Goal: Find specific page/section: Find specific page/section

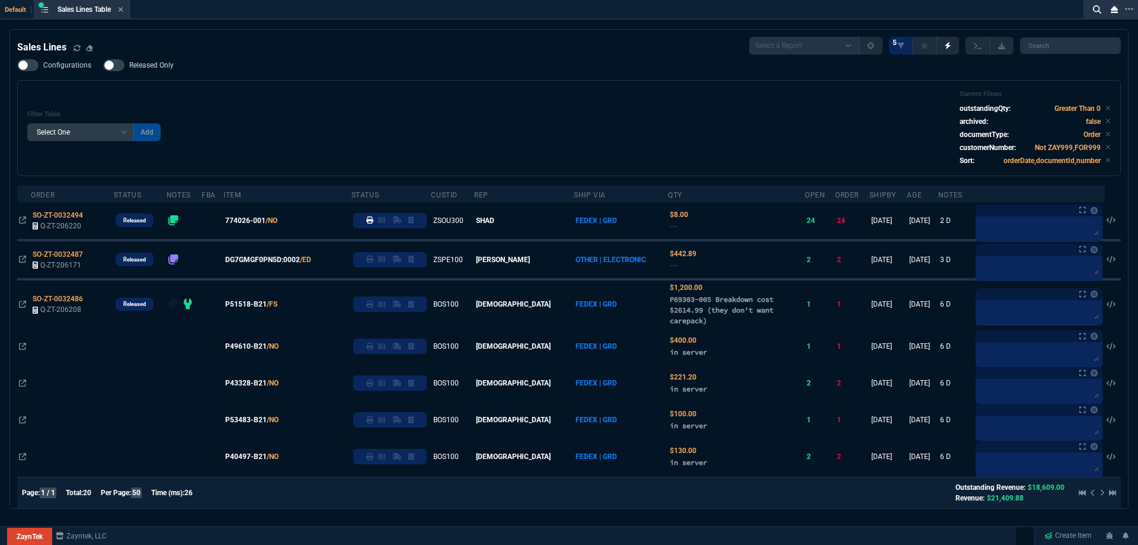
select select
click at [121, 12] on icon at bounding box center [120, 9] width 5 height 7
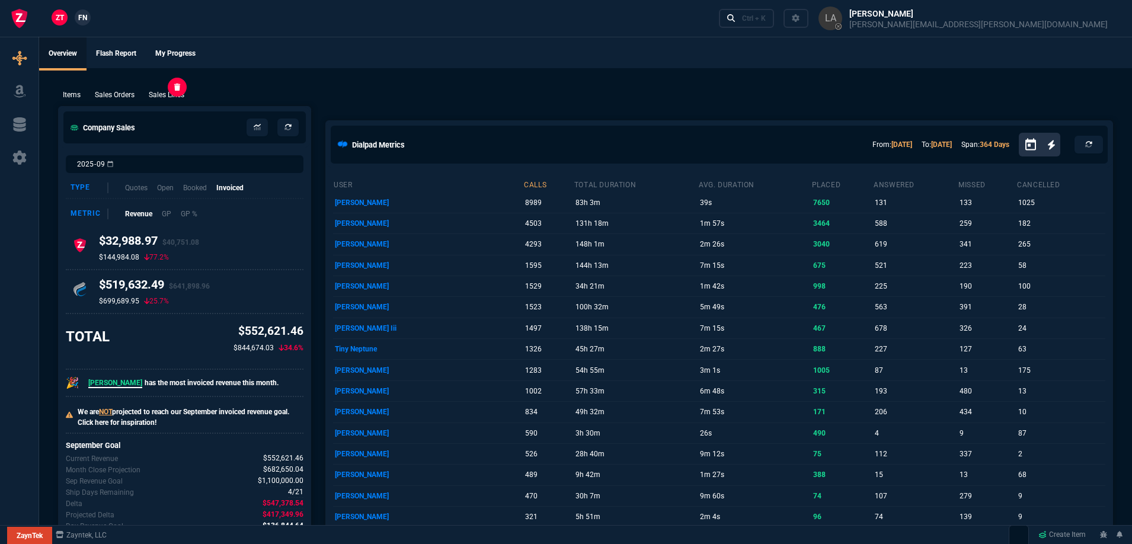
click at [177, 92] on p "Sales Lines" at bounding box center [167, 94] width 36 height 11
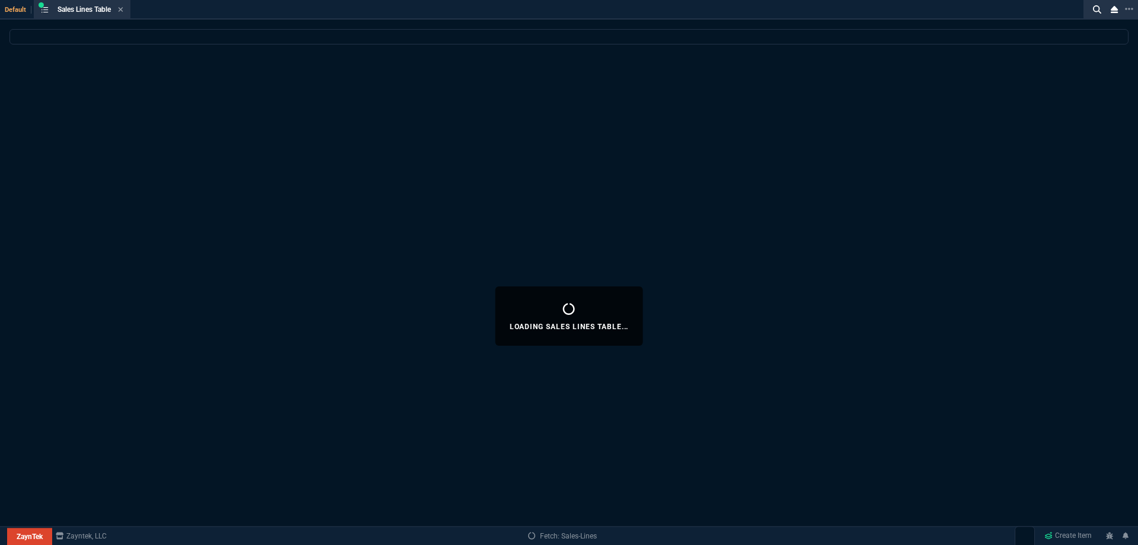
select select
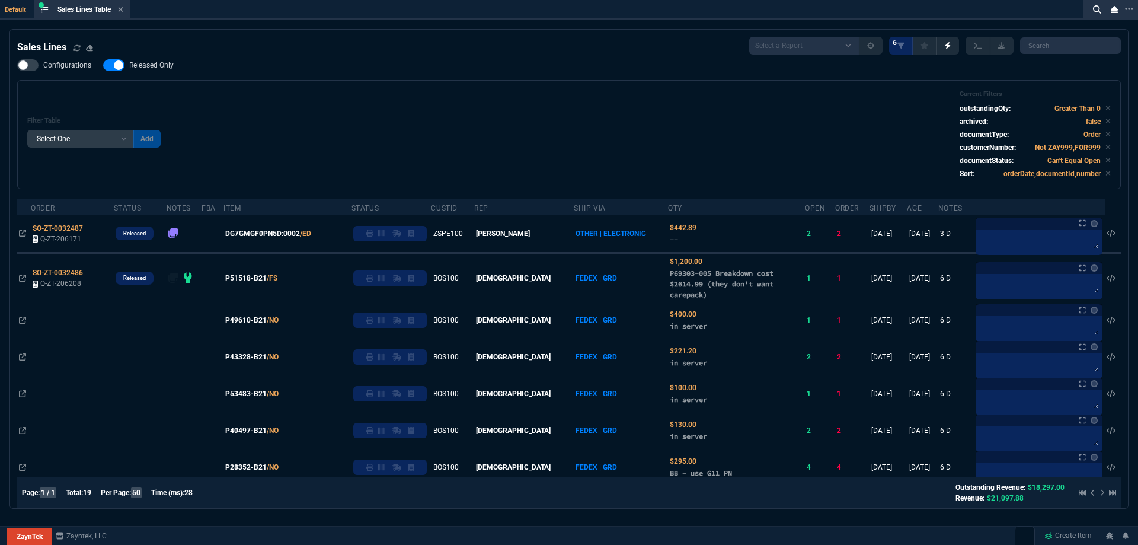
click at [153, 66] on span "Released Only" at bounding box center [151, 64] width 44 height 9
click at [103, 66] on input "Released Only" at bounding box center [103, 65] width 1 height 1
checkbox input "false"
click at [402, 97] on div "Filter Table Select One Add Filter () Age () ATS () Cond (itemVariantCode) Cust…" at bounding box center [568, 134] width 1083 height 89
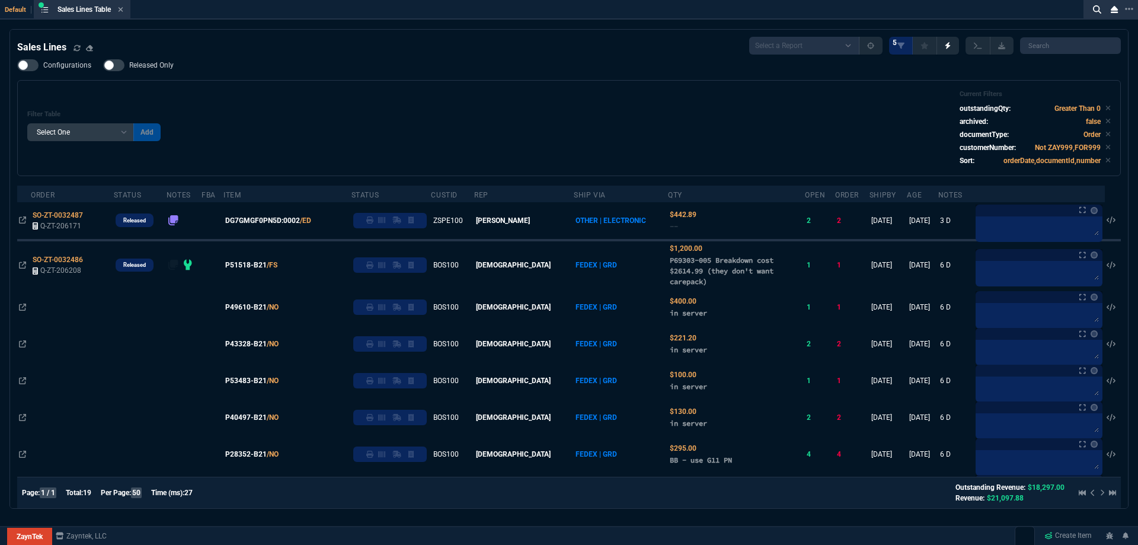
click at [123, 12] on icon at bounding box center [120, 9] width 5 height 7
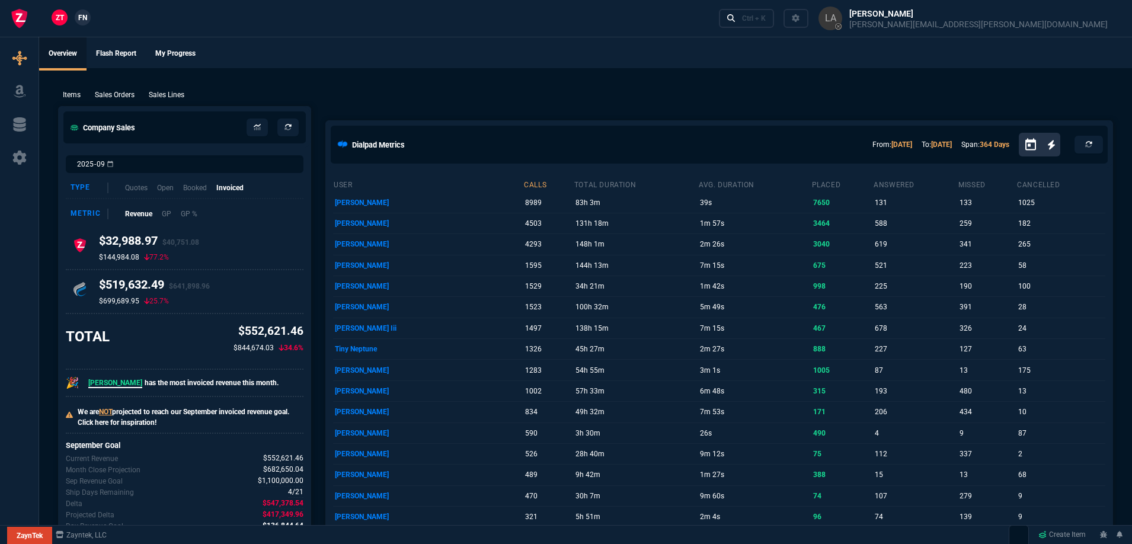
click at [95, 18] on div "ZT FN Ctrl + K" at bounding box center [566, 18] width 1132 height 37
click at [86, 18] on span "FN" at bounding box center [82, 17] width 9 height 11
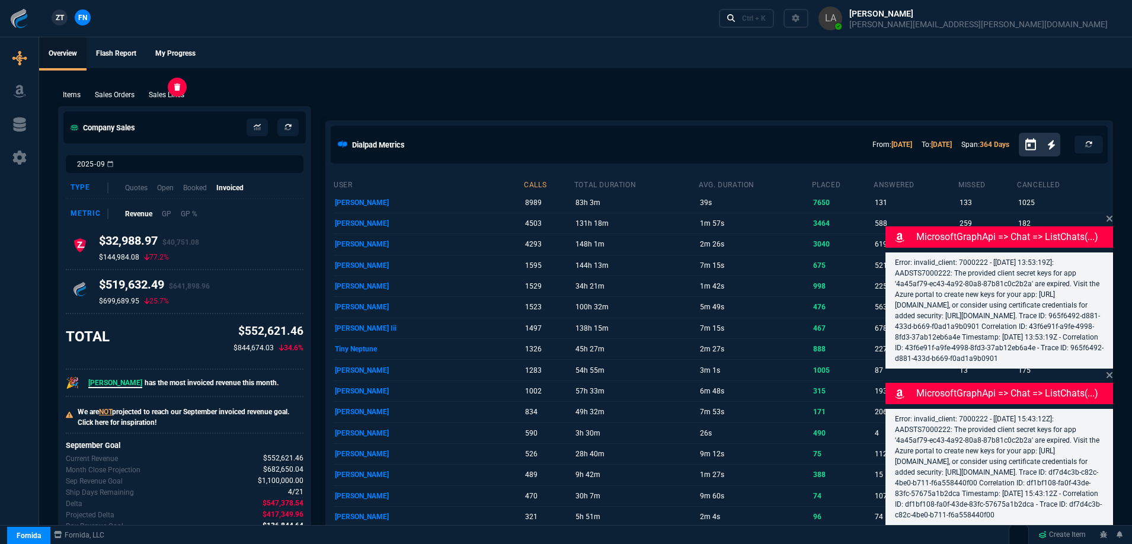
click at [161, 100] on p "Sales Lines" at bounding box center [167, 94] width 36 height 11
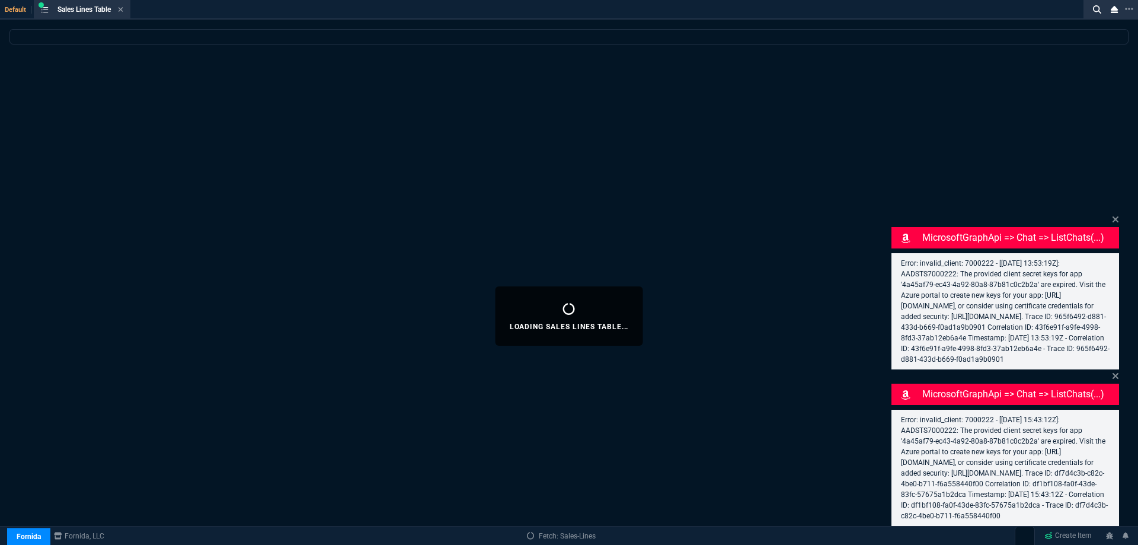
select select
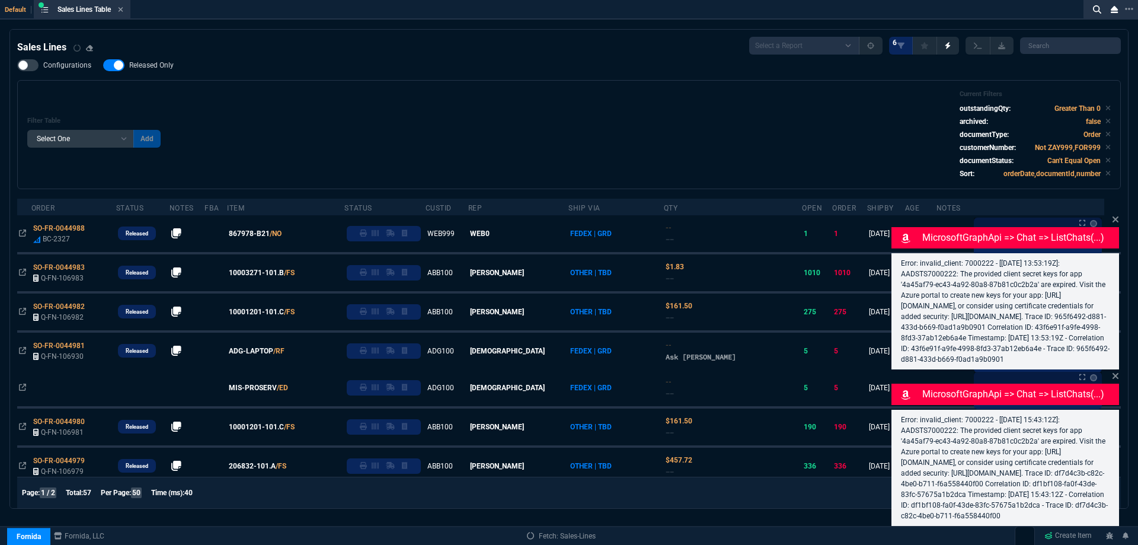
click at [158, 69] on span "Released Only" at bounding box center [151, 64] width 44 height 9
click at [103, 66] on input "Released Only" at bounding box center [103, 65] width 1 height 1
checkbox input "false"
click at [411, 92] on div "Filter Table Select One Add Filter () Age () ATS () Cond (itemVariantCode) Cust…" at bounding box center [568, 134] width 1083 height 89
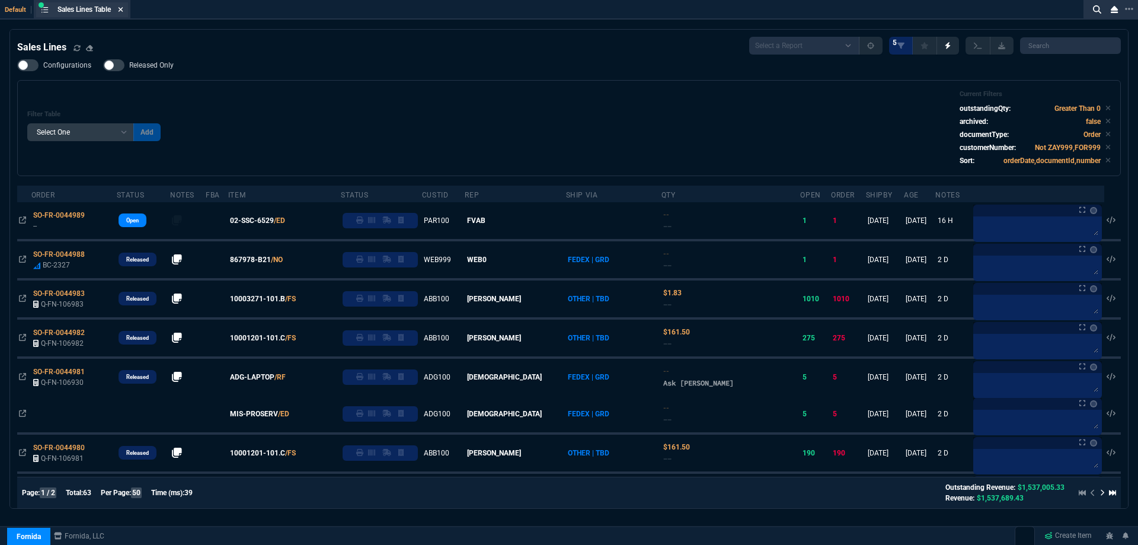
click at [123, 12] on icon at bounding box center [120, 9] width 5 height 7
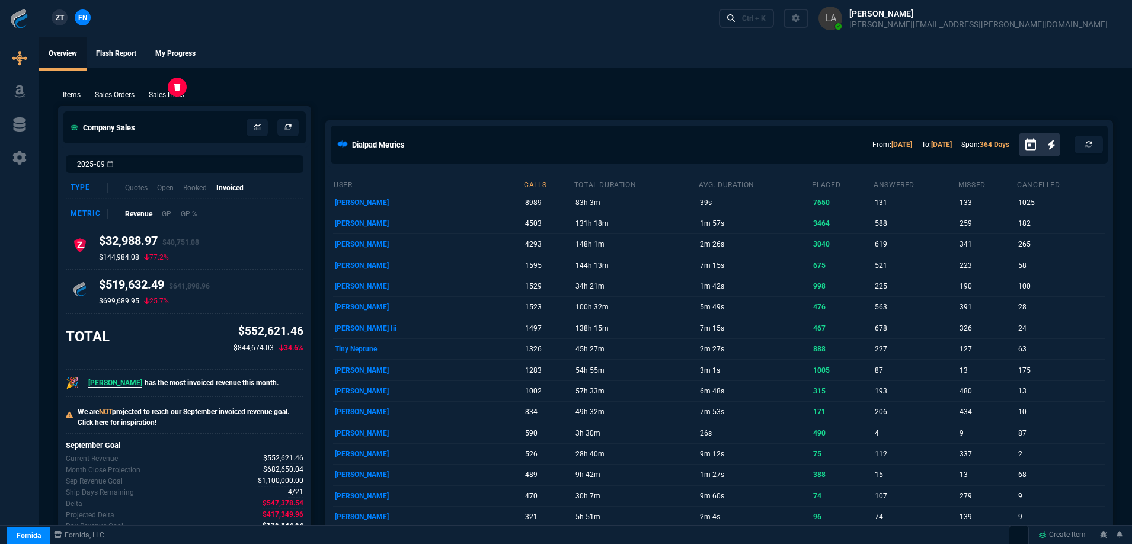
click at [161, 95] on p "Sales Lines" at bounding box center [167, 94] width 36 height 11
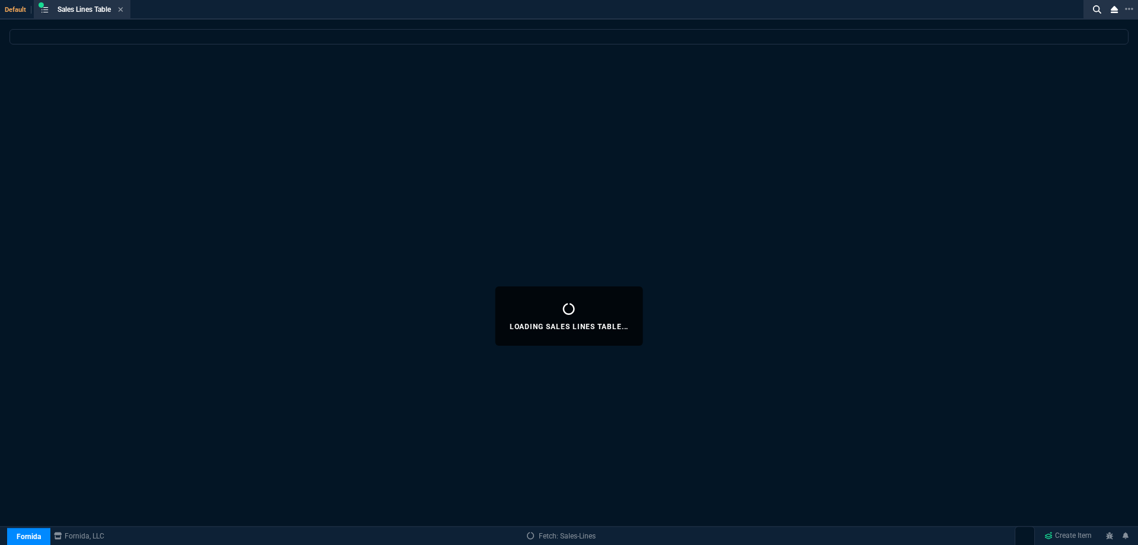
select select
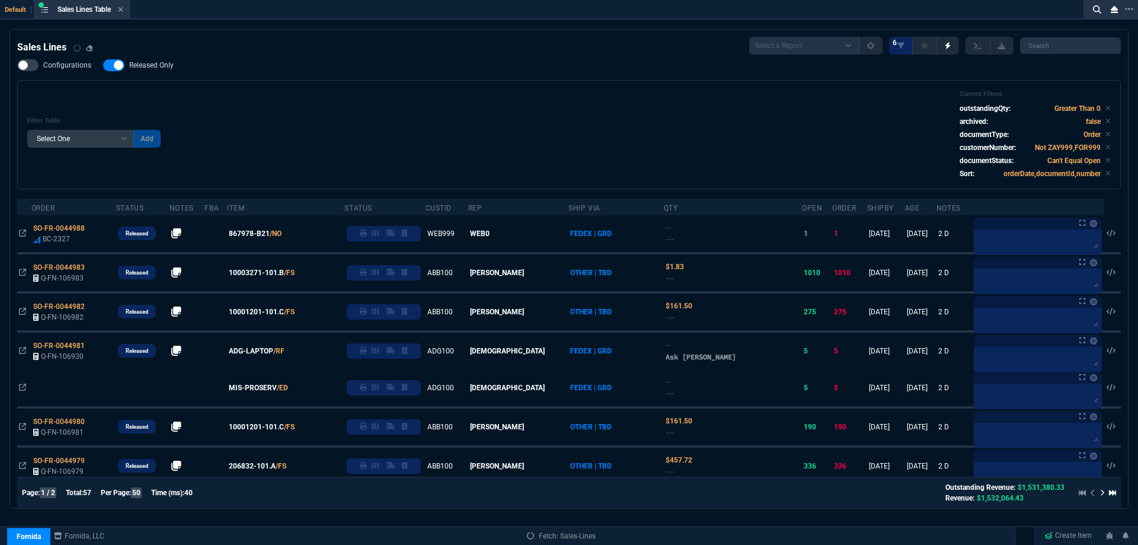
click at [163, 63] on span "Released Only" at bounding box center [151, 64] width 44 height 9
click at [103, 65] on input "Released Only" at bounding box center [103, 65] width 1 height 1
click at [172, 71] on label "Released Only" at bounding box center [144, 65] width 82 height 12
click at [103, 66] on input "Released Only" at bounding box center [103, 65] width 1 height 1
checkbox input "true"
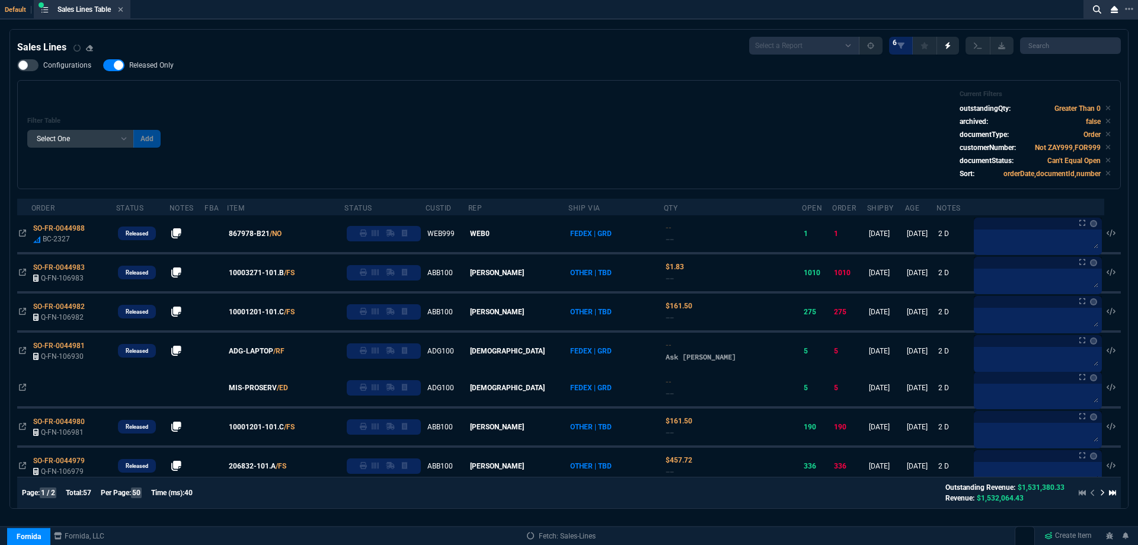
click at [270, 88] on div "Filter Table Select One Add Filter () Age () ATS () Cond (itemVariantCode) Cust…" at bounding box center [568, 134] width 1103 height 109
click at [123, 14] on fa-icon at bounding box center [120, 10] width 5 height 8
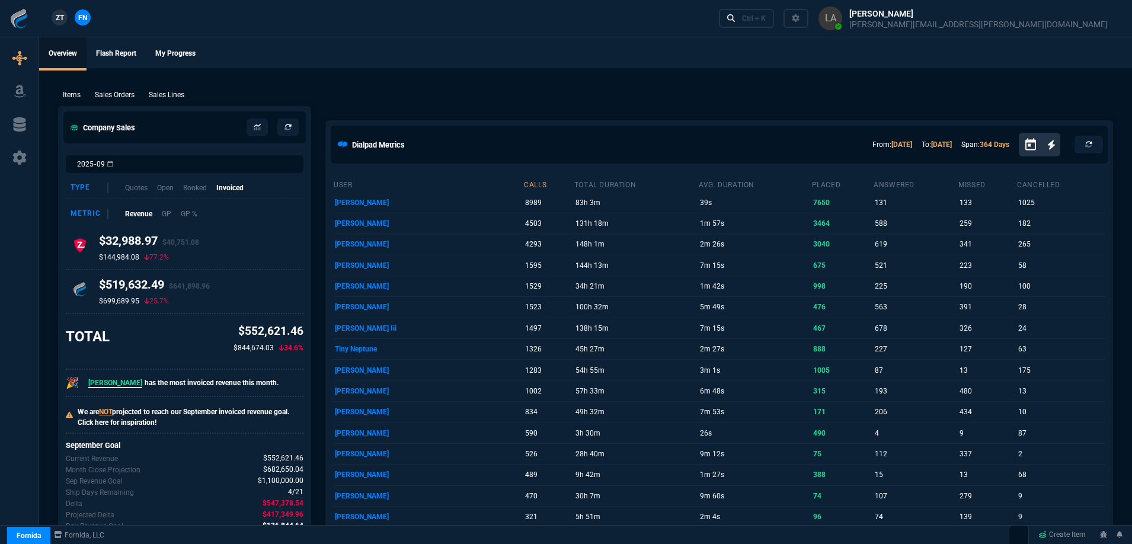
click at [60, 25] on link "ZT" at bounding box center [60, 17] width 16 height 16
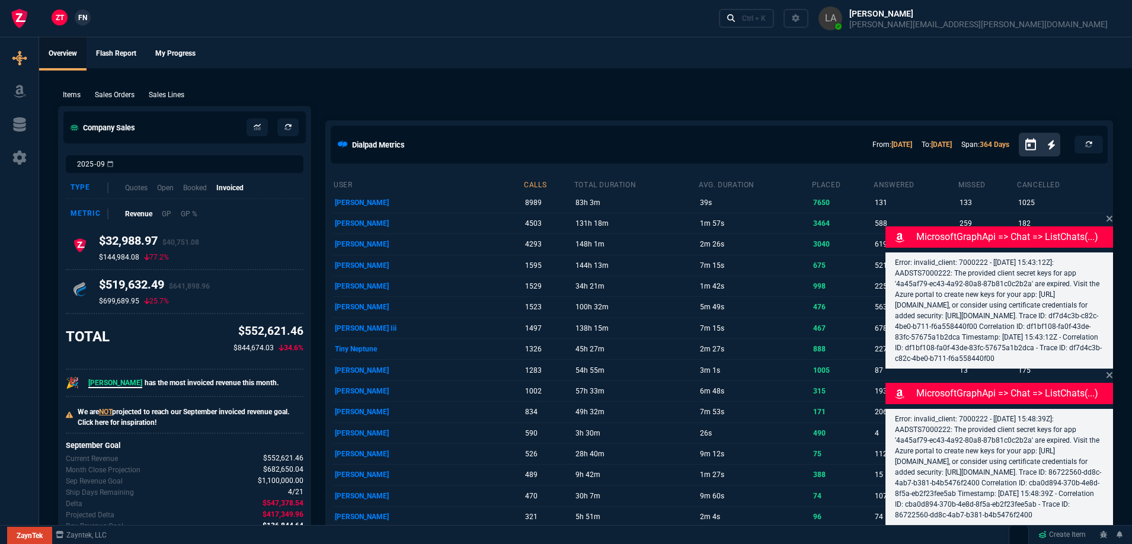
drag, startPoint x: 159, startPoint y: 90, endPoint x: 1119, endPoint y: 140, distance: 960.6
click at [159, 91] on p "Sales Lines" at bounding box center [167, 94] width 36 height 11
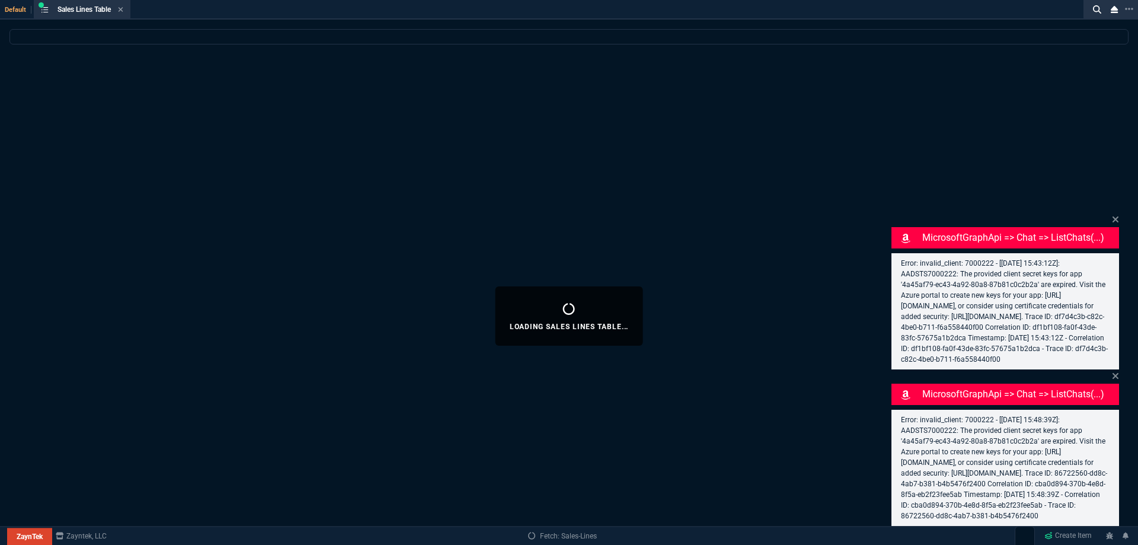
select select
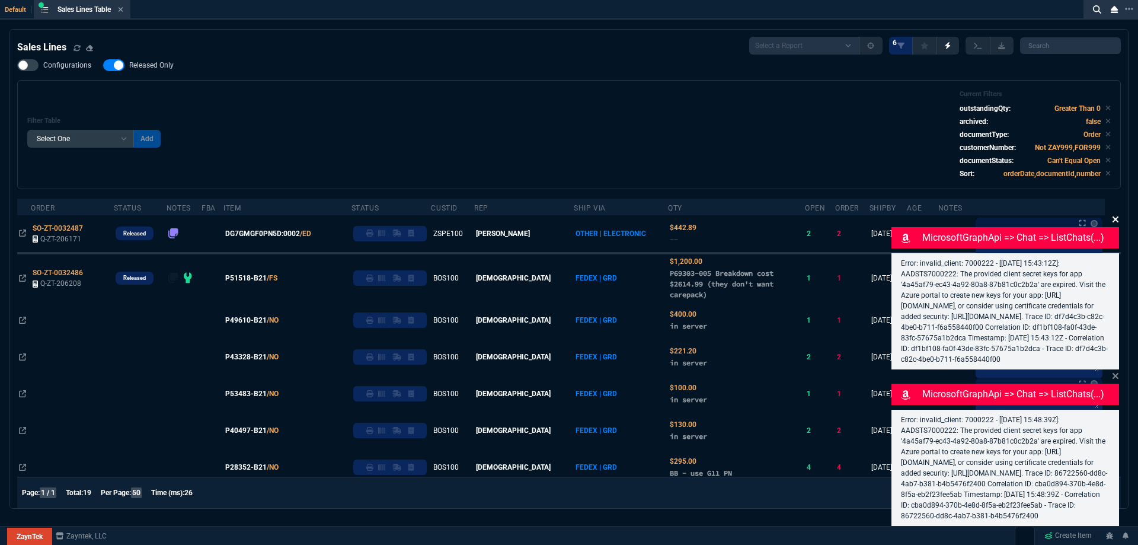
click at [1116, 214] on icon at bounding box center [1115, 218] width 7 height 9
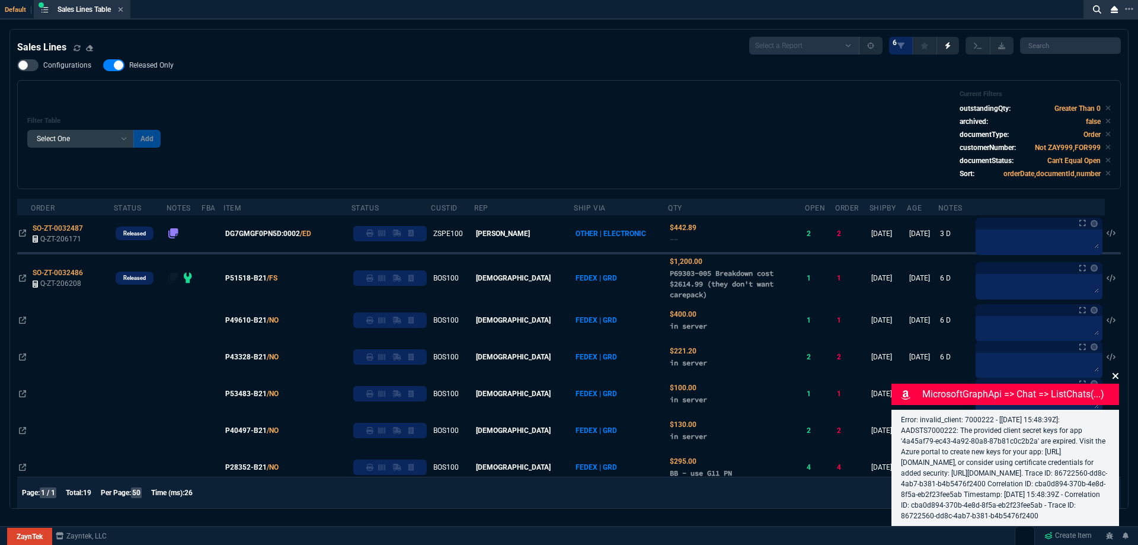
click at [1113, 373] on icon at bounding box center [1115, 376] width 6 height 6
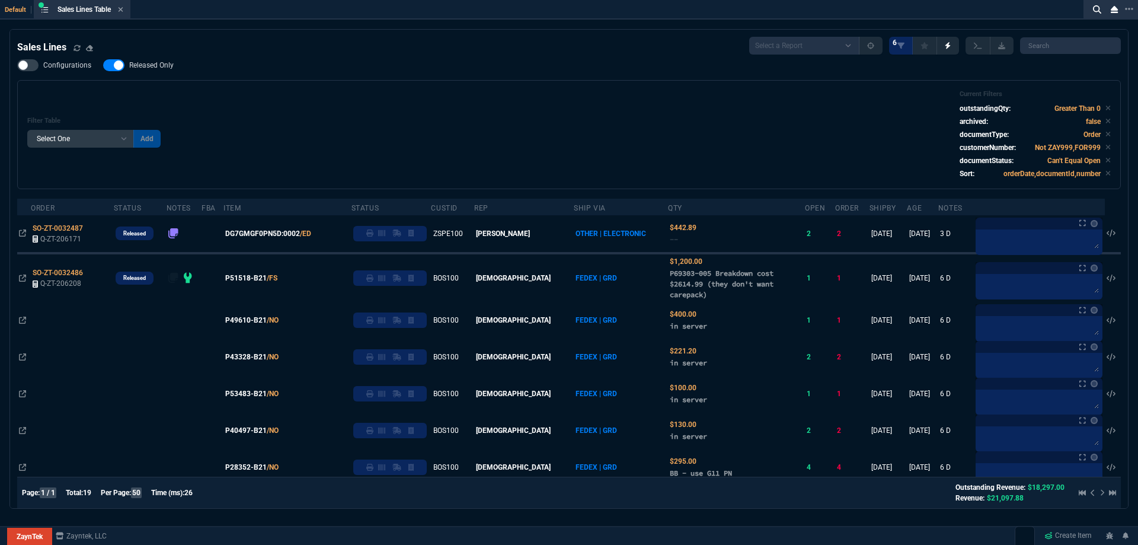
click at [155, 69] on span "Released Only" at bounding box center [151, 64] width 44 height 9
click at [103, 66] on input "Released Only" at bounding box center [103, 65] width 1 height 1
checkbox input "false"
click at [332, 87] on div "Filter Table Select One Add Filter () Age () ATS () Cond (itemVariantCode) Cust…" at bounding box center [568, 134] width 1103 height 109
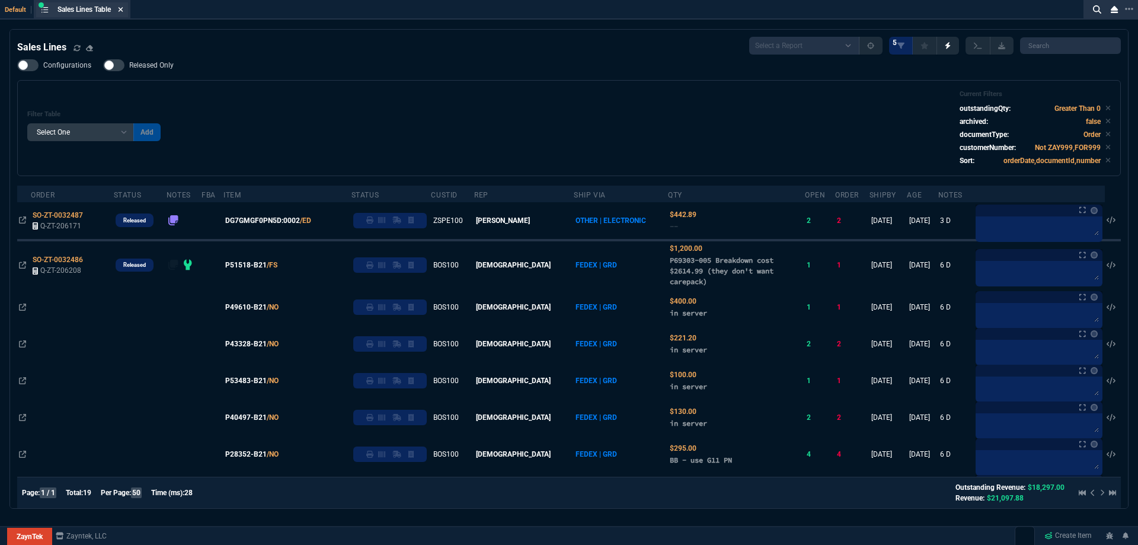
click at [123, 8] on icon at bounding box center [120, 9] width 5 height 7
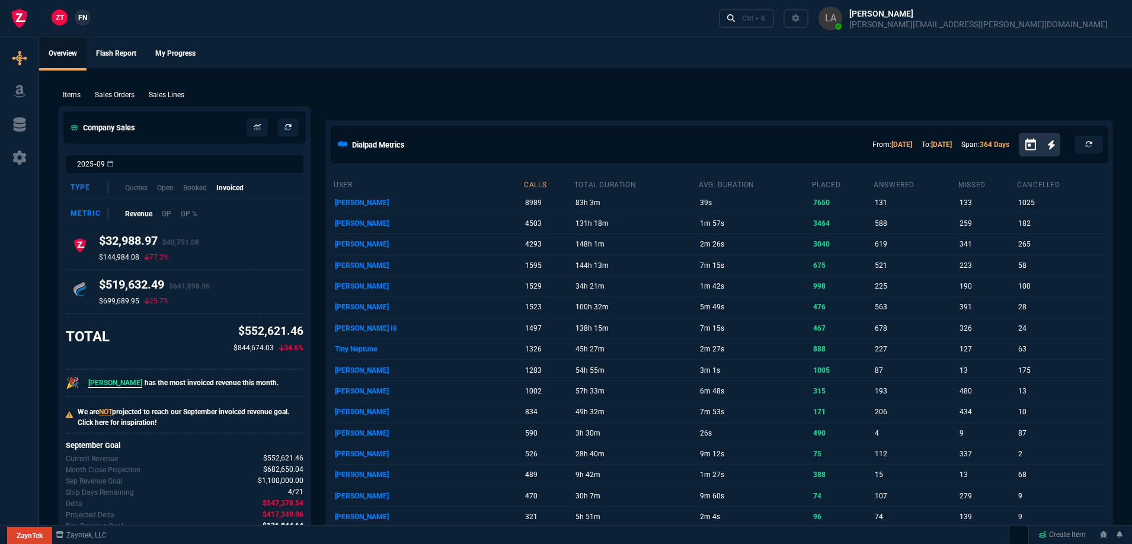
click at [88, 20] on link "FN" at bounding box center [83, 17] width 16 height 16
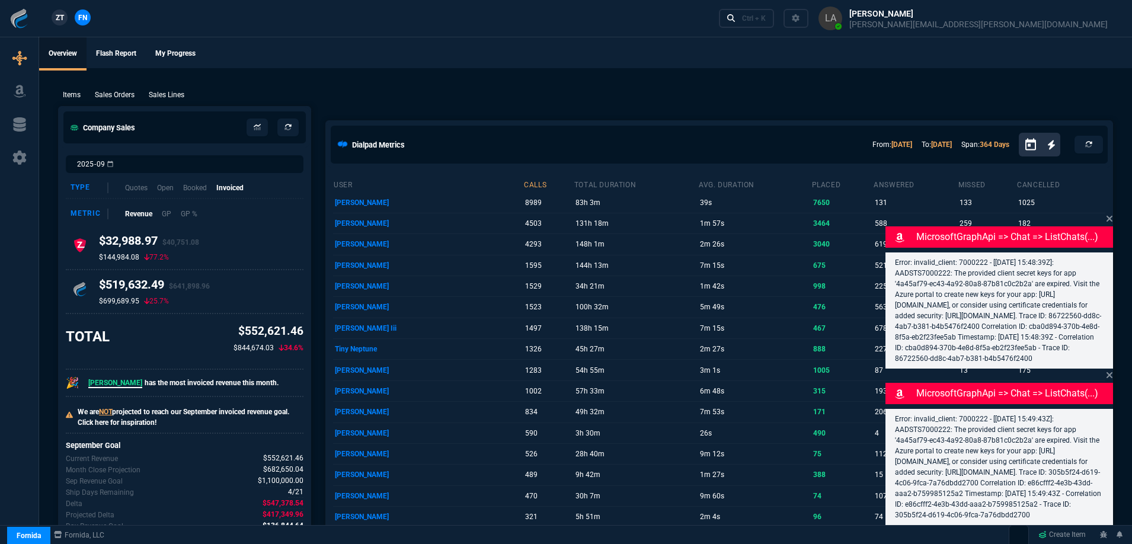
click at [178, 89] on div "Items Sales Orders Sales Lines Add Link" at bounding box center [585, 94] width 1055 height 14
click at [177, 93] on p "Sales Lines" at bounding box center [167, 94] width 36 height 11
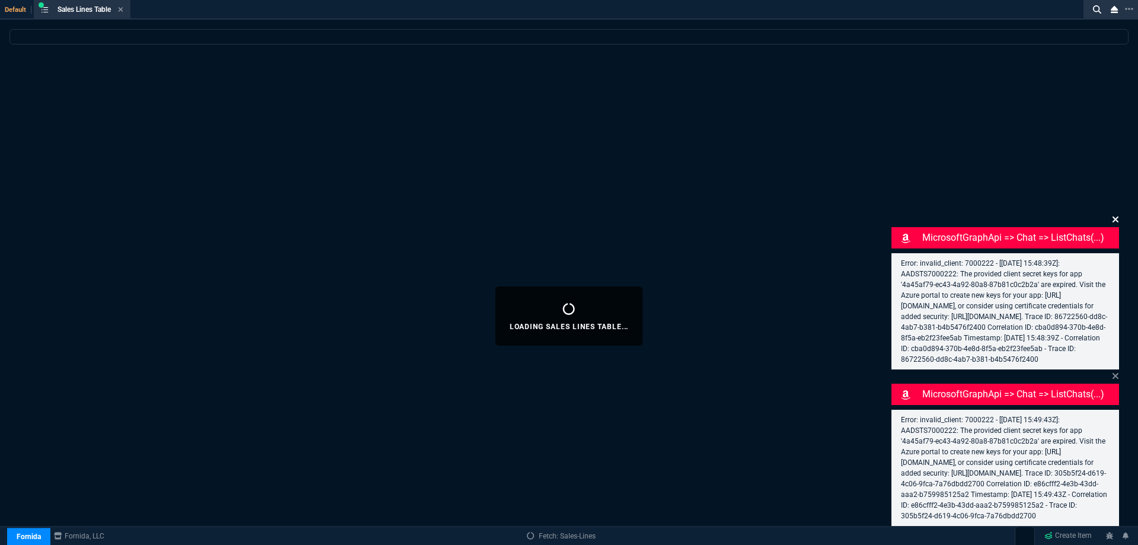
select select
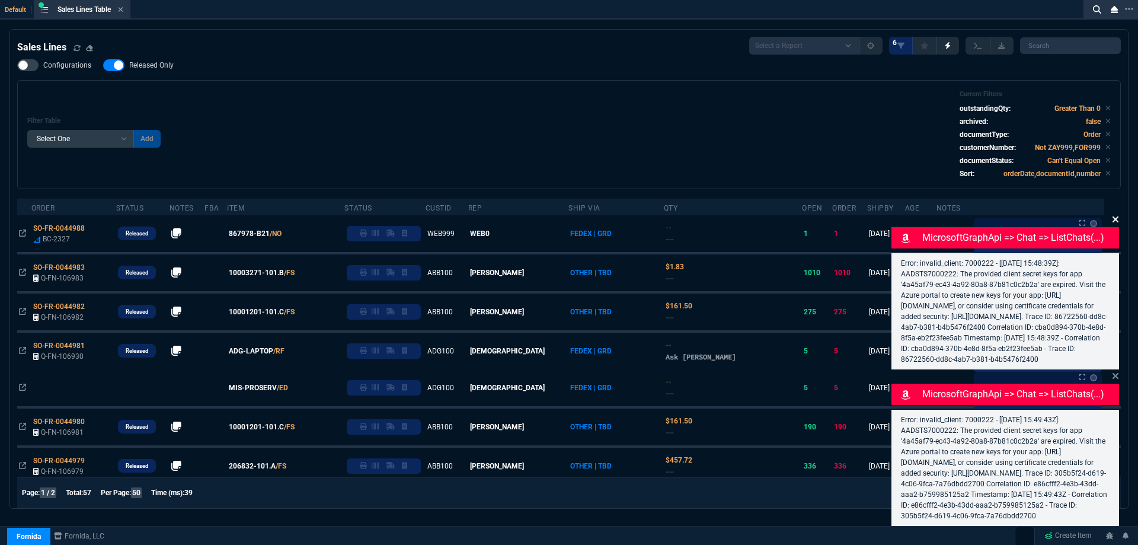
click at [1113, 216] on icon at bounding box center [1115, 219] width 6 height 6
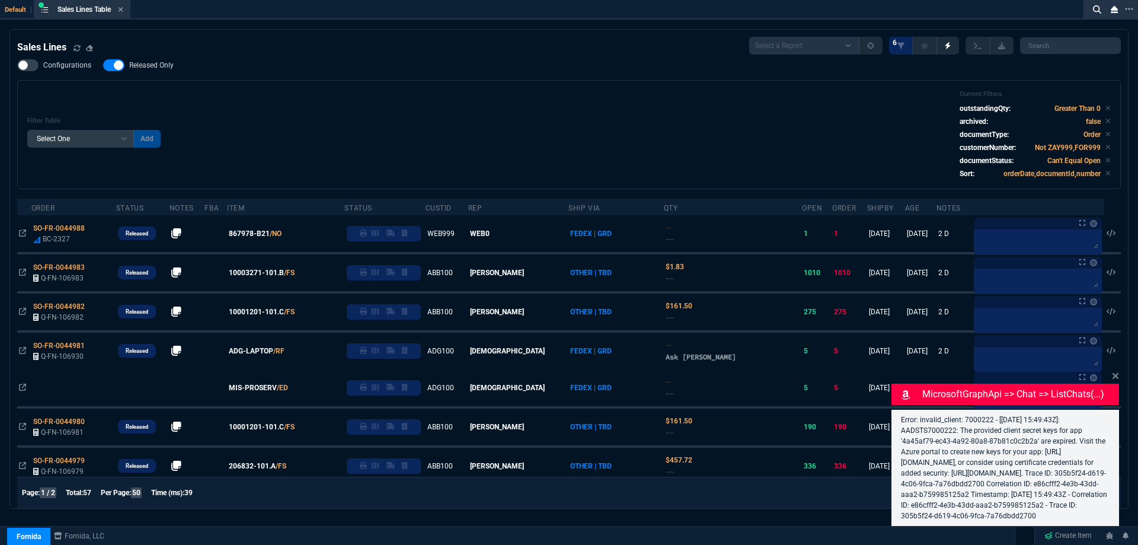
click at [1114, 371] on icon at bounding box center [1115, 375] width 7 height 9
click at [153, 66] on span "Released Only" at bounding box center [151, 64] width 44 height 9
click at [103, 66] on input "Released Only" at bounding box center [103, 65] width 1 height 1
checkbox input "false"
click at [380, 124] on div "Filter Table Select One Add Filter () Age () ATS () Cond (itemVariantCode) Cust…" at bounding box center [568, 134] width 1083 height 89
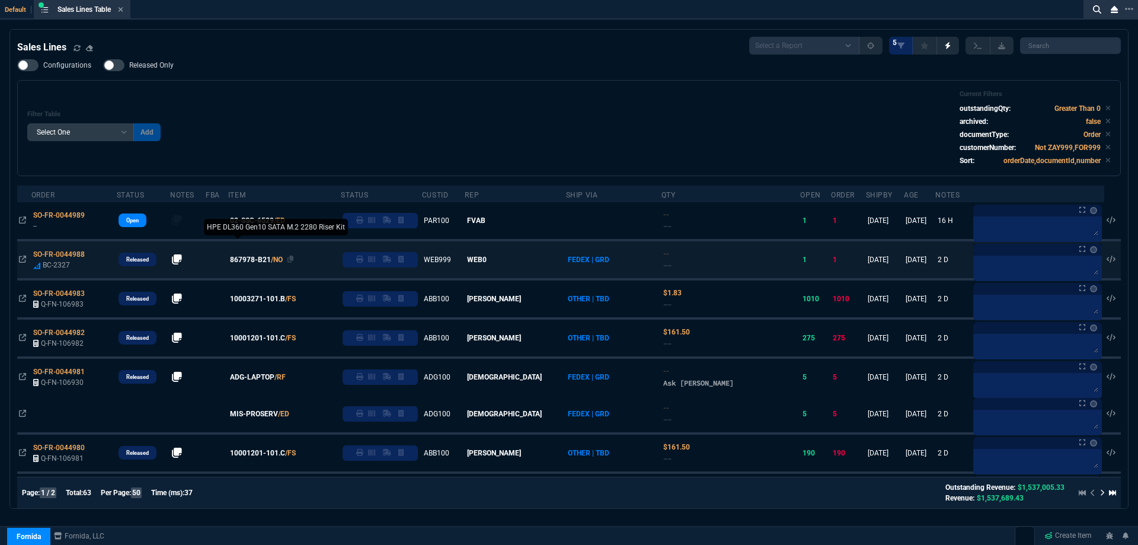
click at [262, 262] on span "867978-B21" at bounding box center [250, 259] width 41 height 11
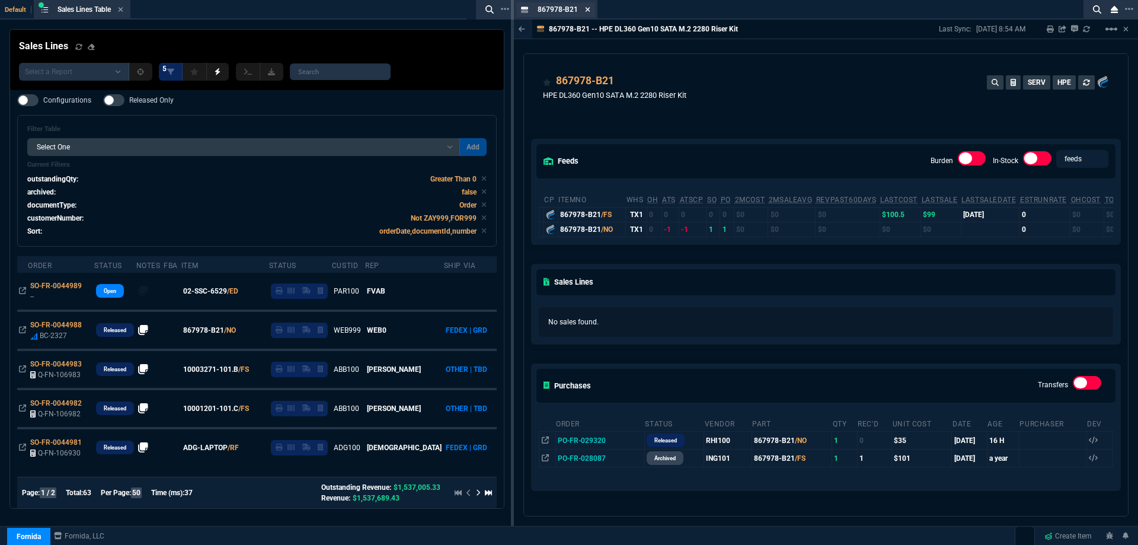
click at [587, 13] on fa-icon at bounding box center [587, 10] width 5 height 8
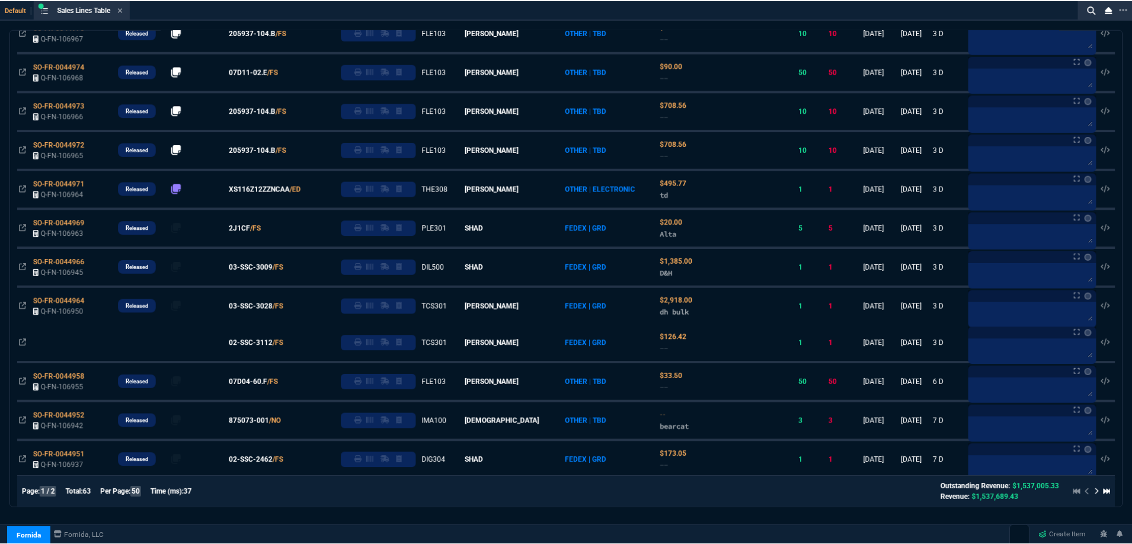
scroll to position [162, 0]
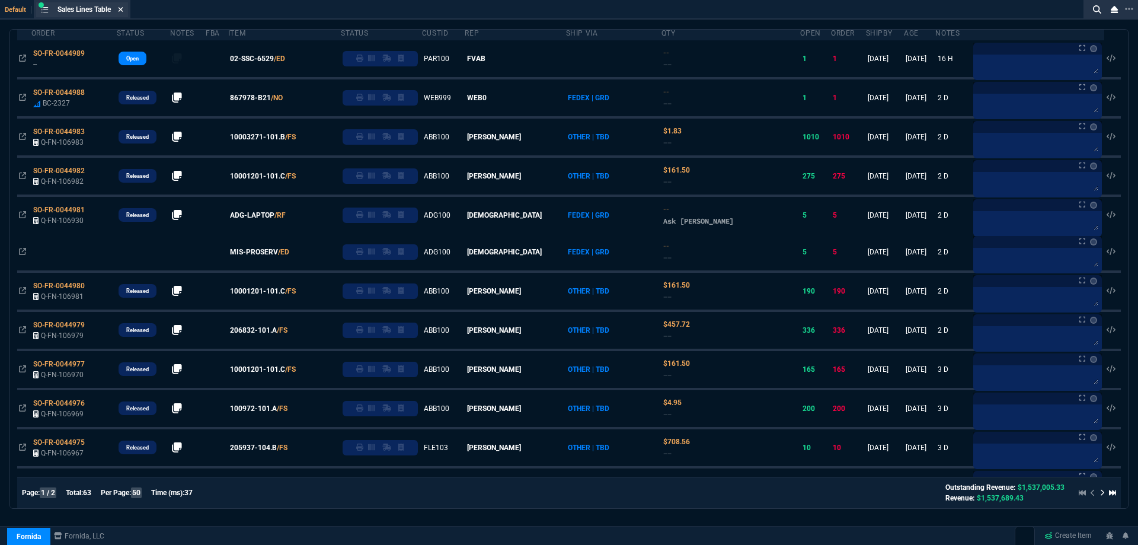
click at [123, 11] on icon at bounding box center [120, 9] width 5 height 7
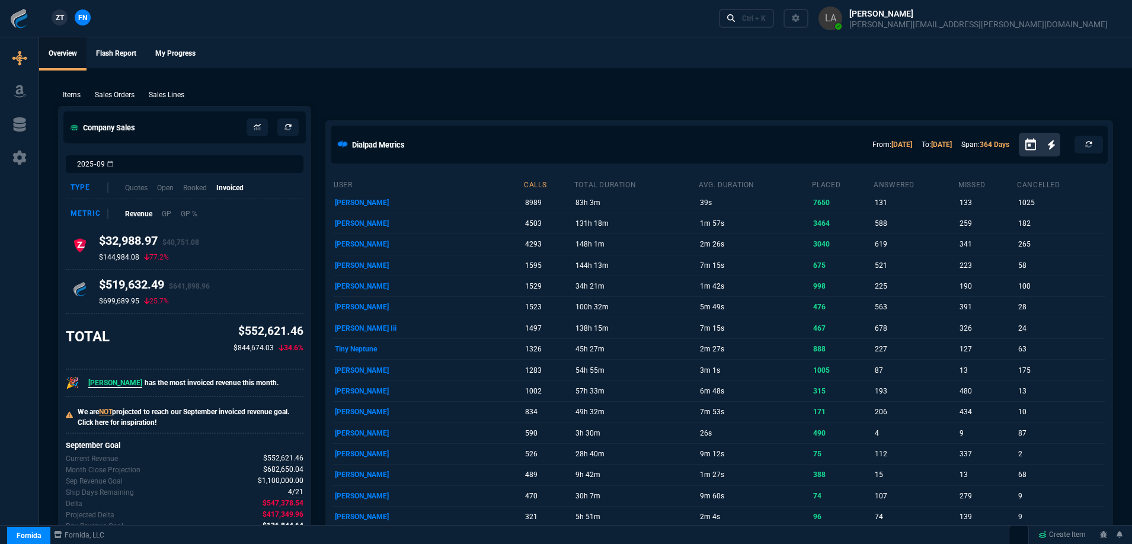
click at [63, 17] on span "ZT" at bounding box center [60, 17] width 8 height 11
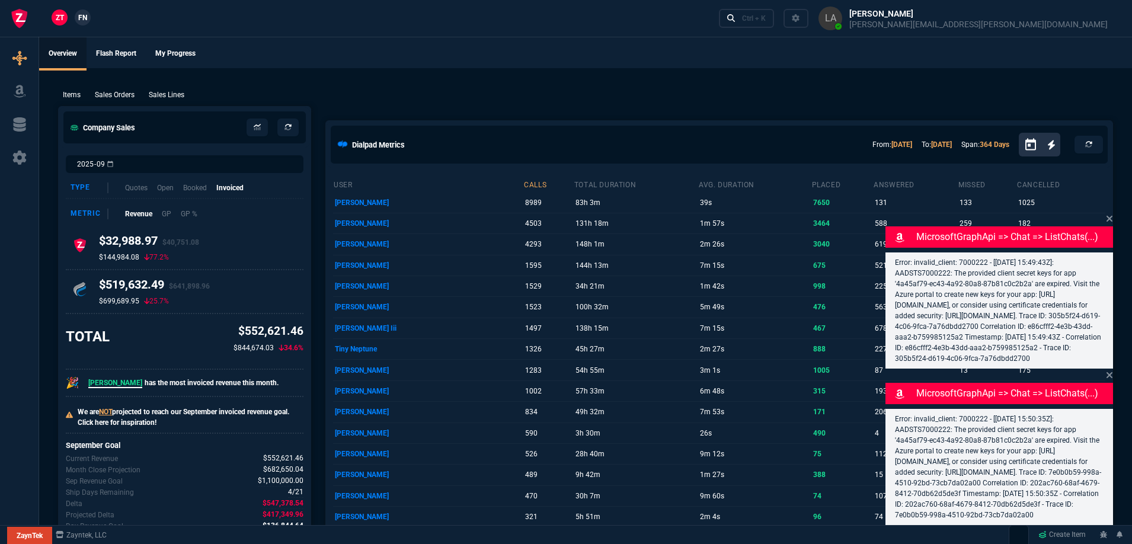
click at [324, 56] on ul "Overview Flash Report My Progress" at bounding box center [585, 52] width 1093 height 31
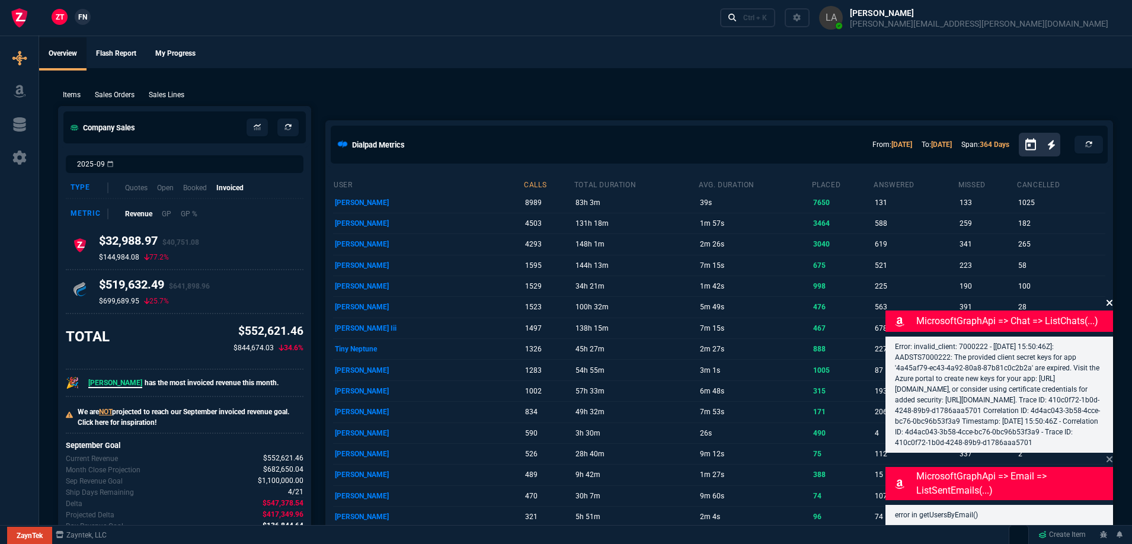
click at [1109, 298] on icon at bounding box center [1109, 302] width 7 height 9
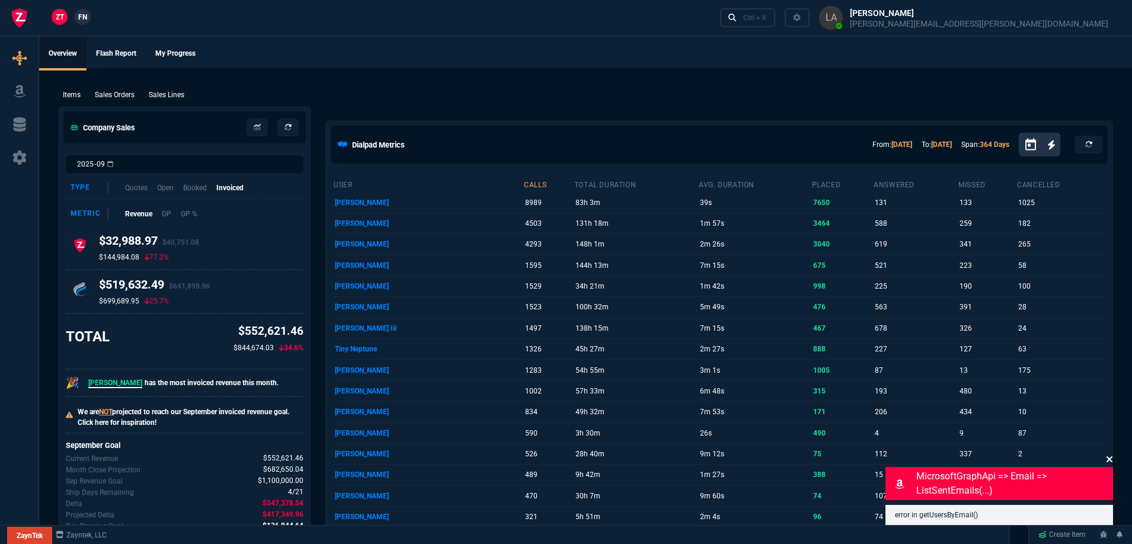
click at [1110, 457] on icon at bounding box center [1109, 459] width 6 height 6
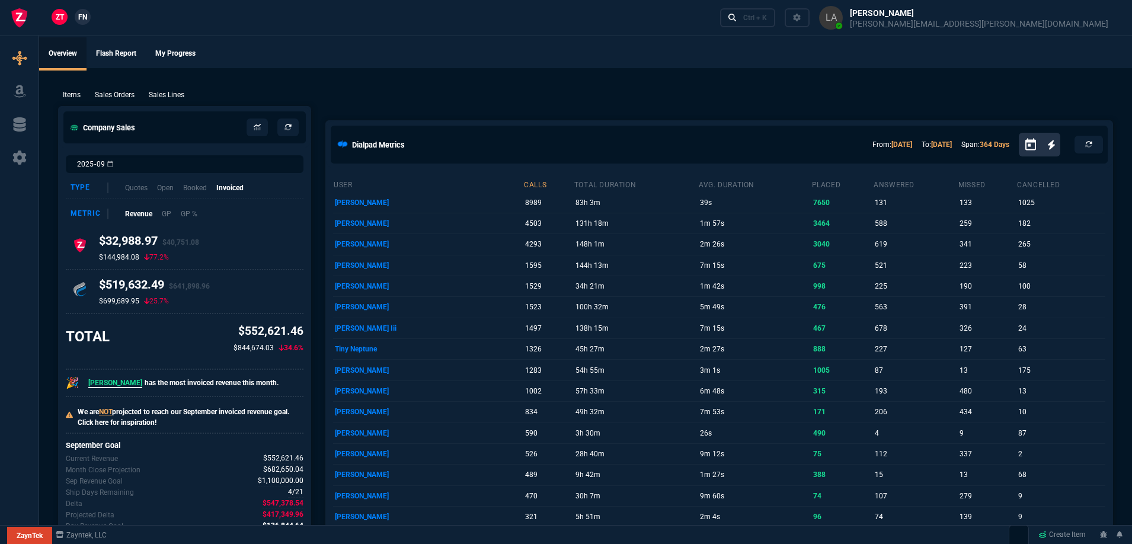
click at [168, 99] on p "Sales Lines" at bounding box center [167, 94] width 36 height 11
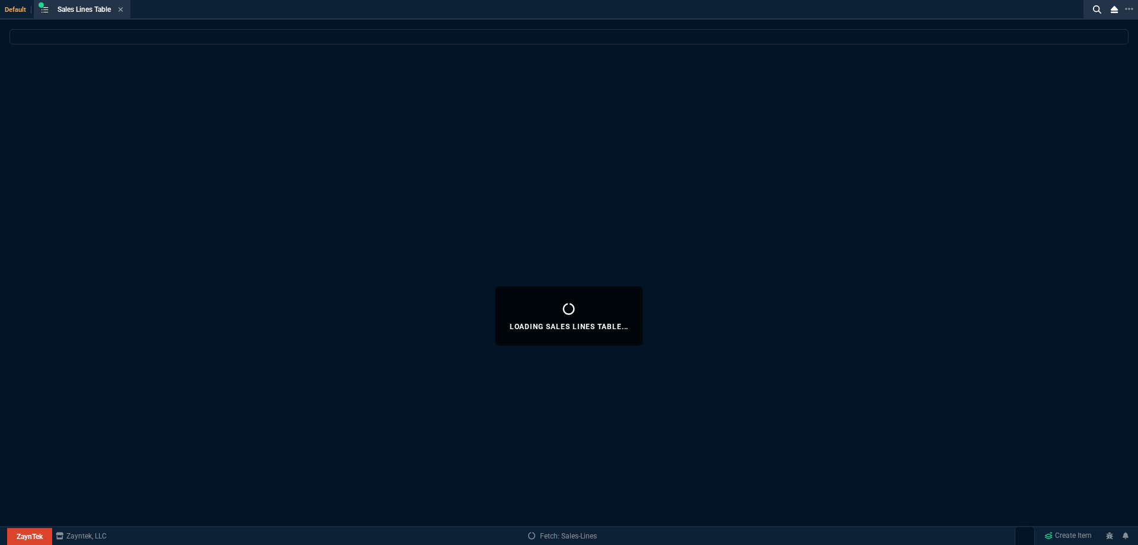
select select
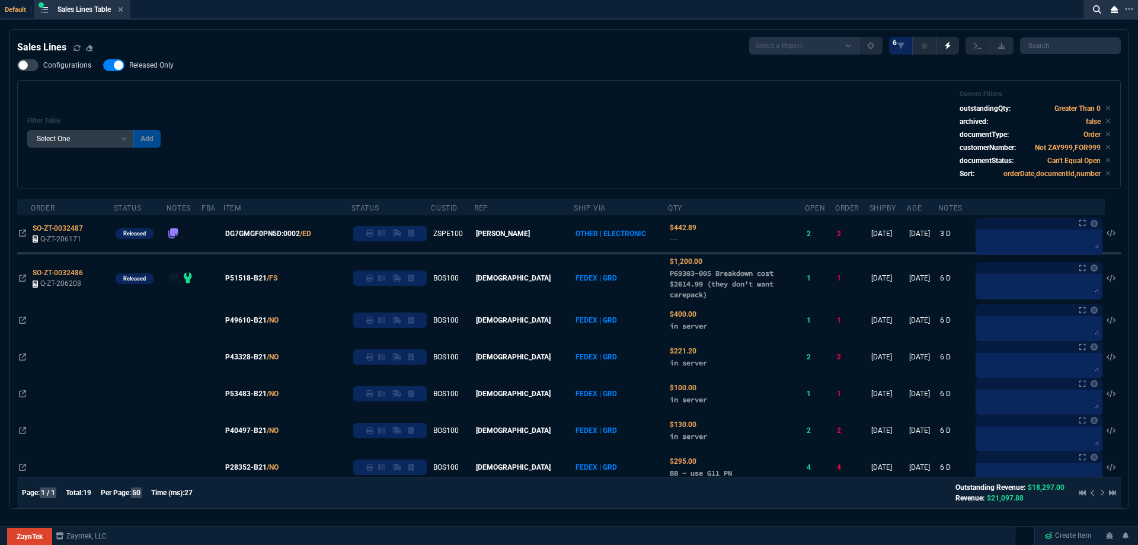
click at [159, 69] on span "Released Only" at bounding box center [151, 64] width 44 height 9
click at [103, 66] on input "Released Only" at bounding box center [103, 65] width 1 height 1
checkbox input "false"
click at [409, 95] on div "Filter Table Select One Add Filter () Age () ATS () Cond (itemVariantCode) Cust…" at bounding box center [568, 134] width 1083 height 89
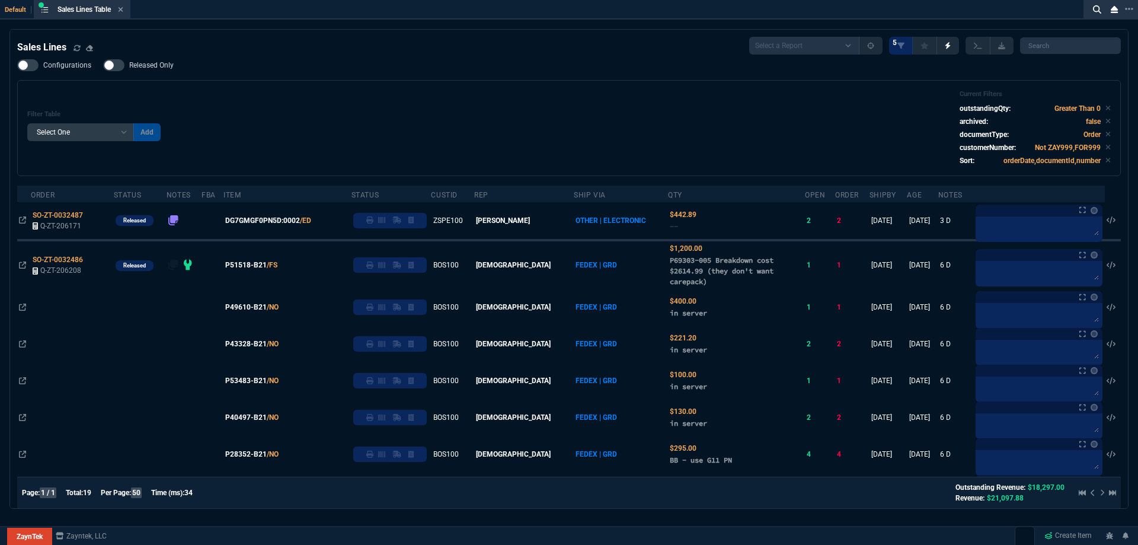
click at [501, 88] on div "Filter Table Select One Add Filter () Age () ATS () Cond (itemVariantCode) Cust…" at bounding box center [568, 128] width 1103 height 96
click at [123, 11] on icon at bounding box center [120, 9] width 5 height 7
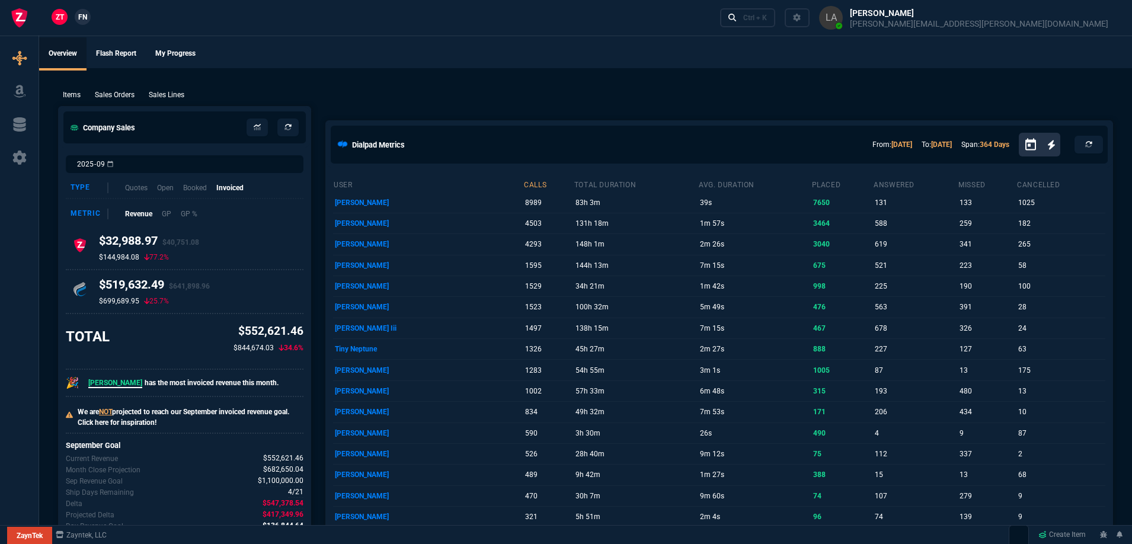
click at [84, 19] on span "FN" at bounding box center [82, 17] width 9 height 11
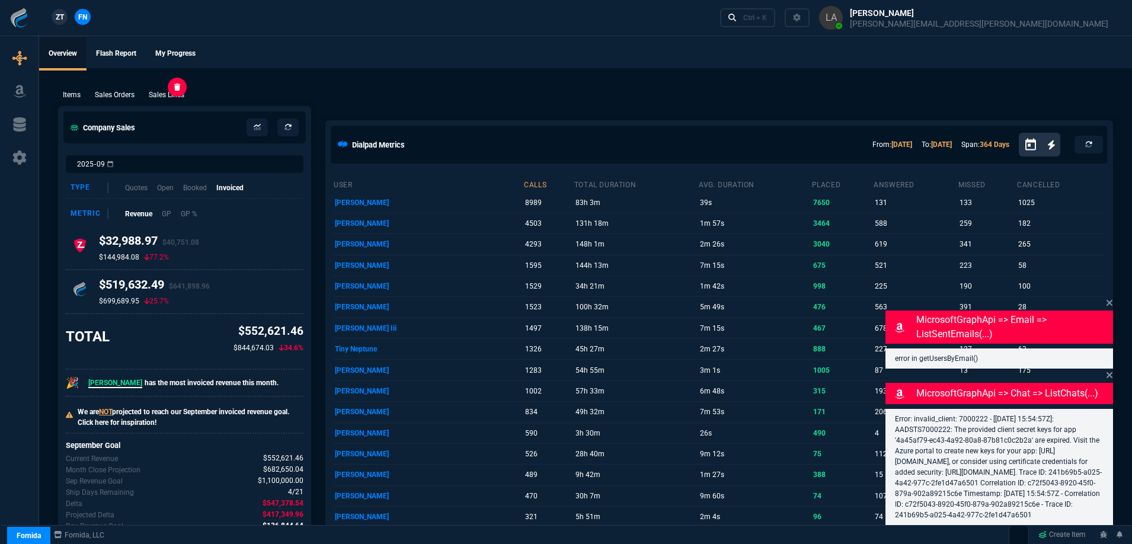
click at [161, 93] on p "Sales Lines" at bounding box center [167, 94] width 36 height 11
select select
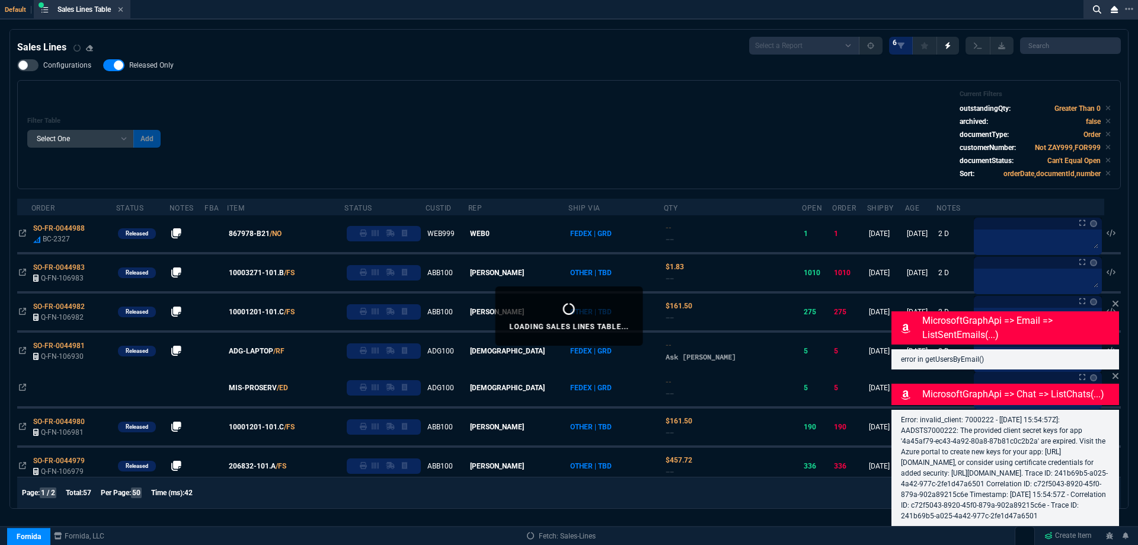
click at [1113, 299] on icon at bounding box center [1115, 303] width 7 height 9
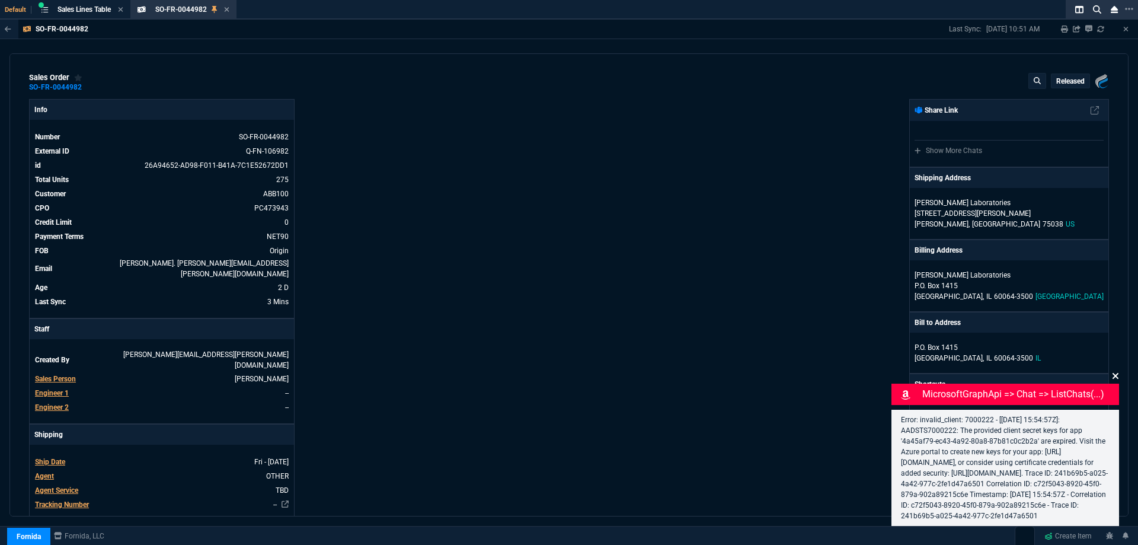
click at [1114, 370] on fa-icon at bounding box center [1115, 375] width 7 height 11
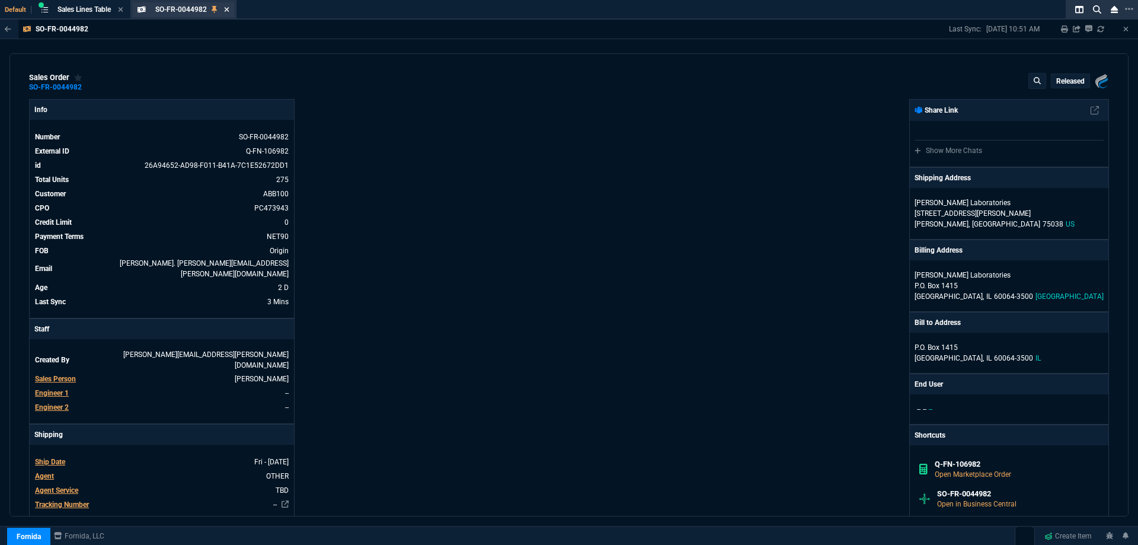
click at [227, 9] on icon at bounding box center [226, 9] width 5 height 7
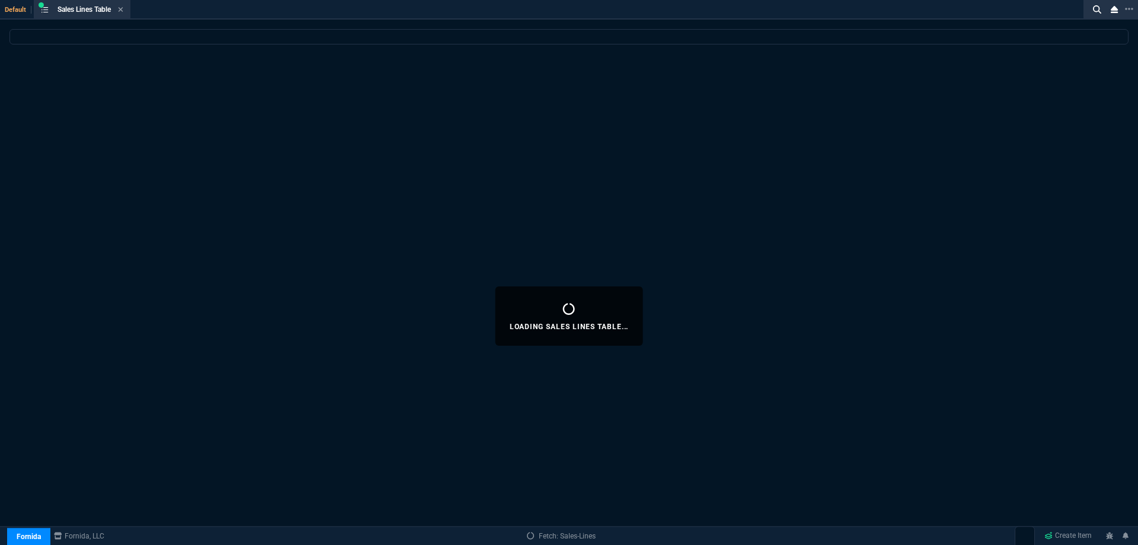
select select
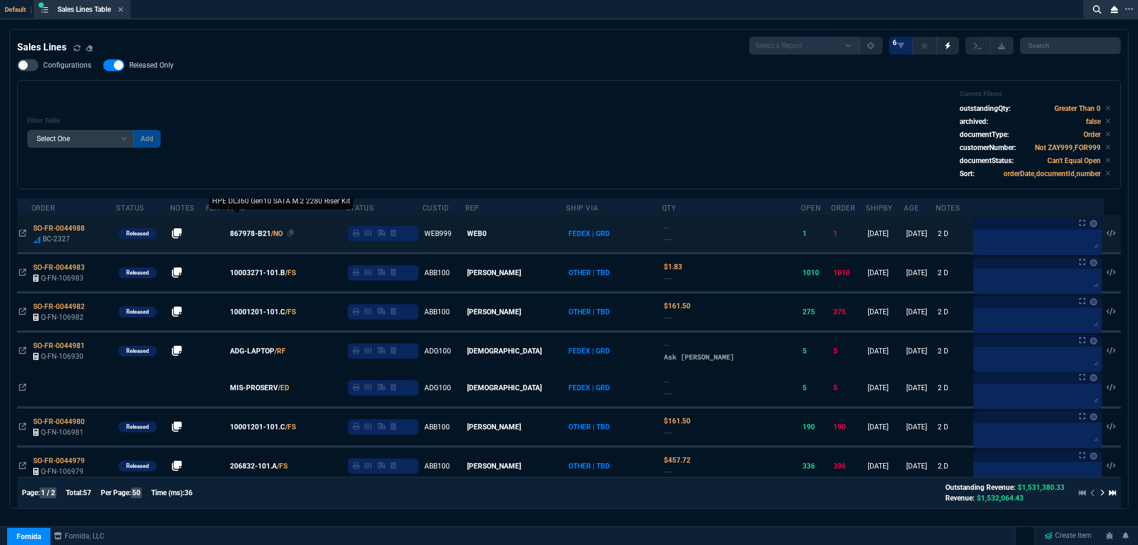
click at [260, 233] on span "867978-B21" at bounding box center [250, 233] width 41 height 11
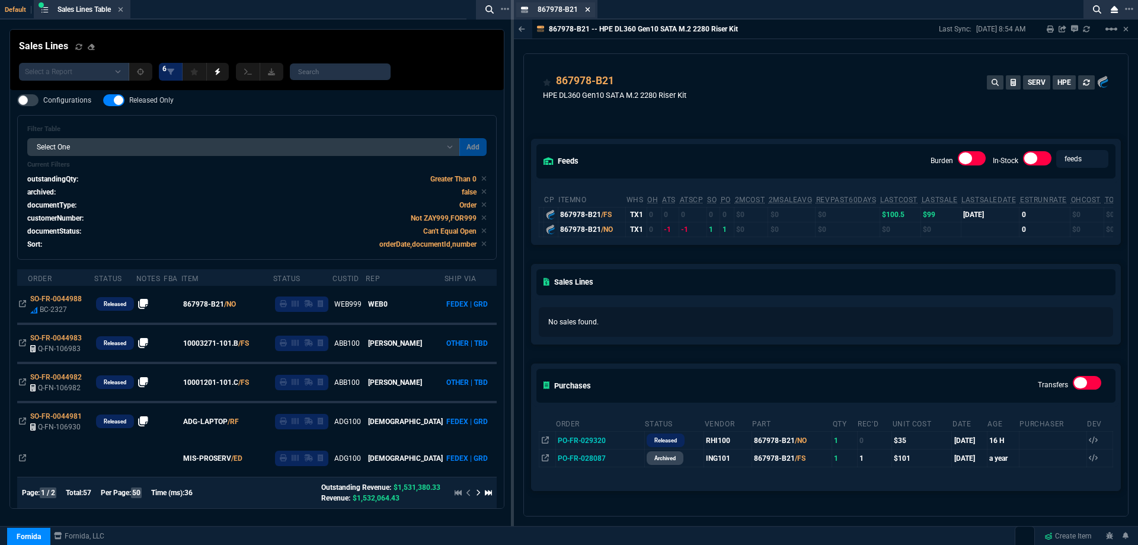
click at [587, 8] on icon at bounding box center [587, 9] width 5 height 7
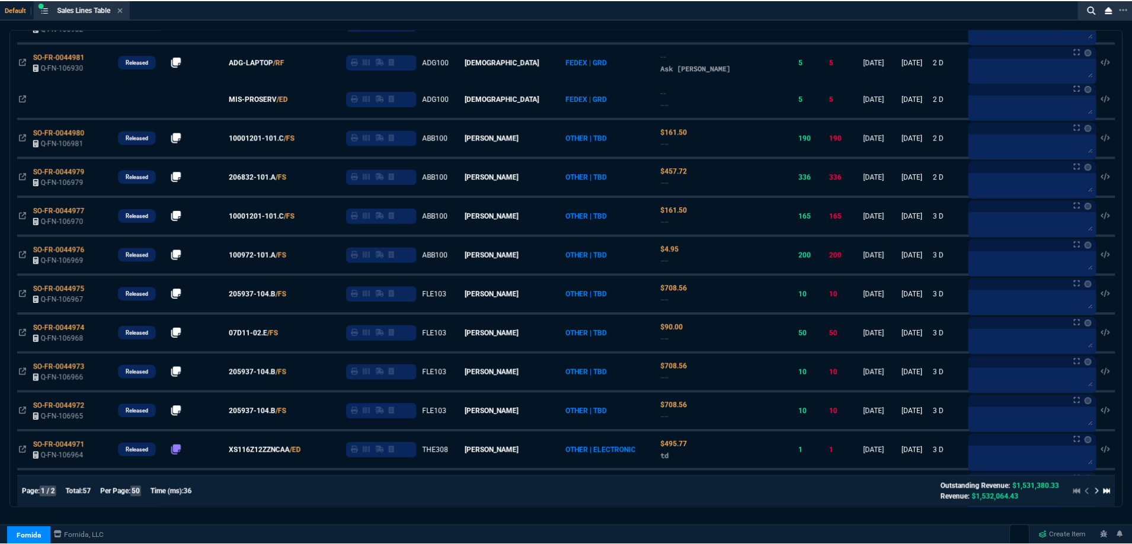
scroll to position [237, 0]
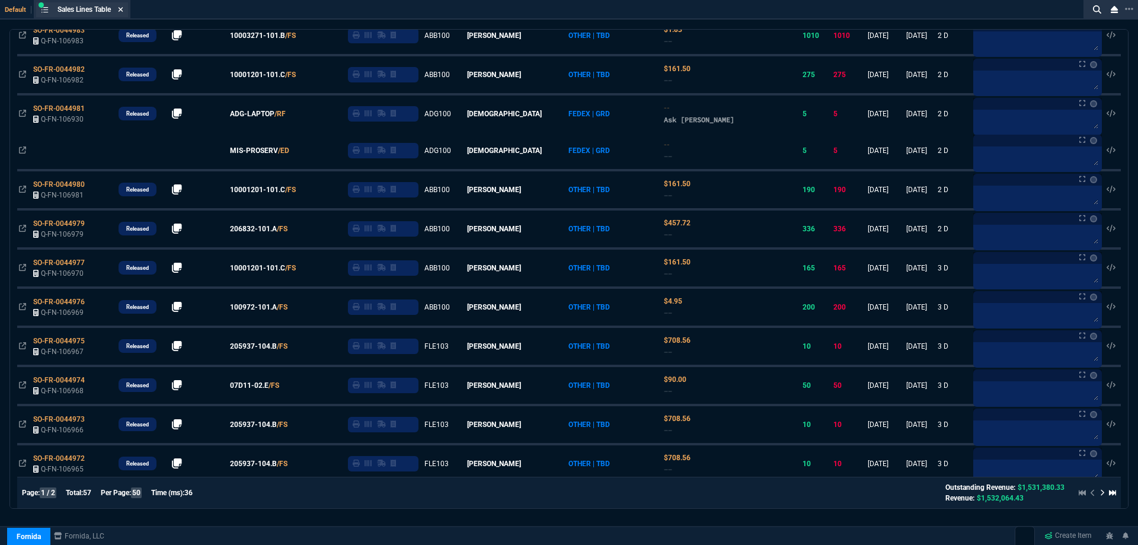
click at [123, 13] on fa-icon at bounding box center [120, 10] width 5 height 8
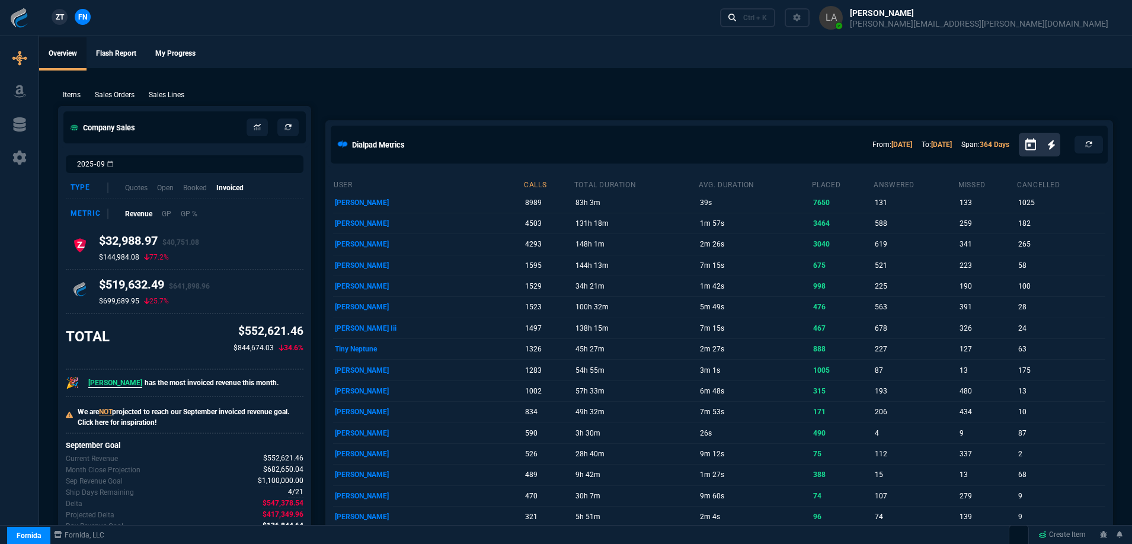
click at [65, 21] on link "ZT" at bounding box center [60, 17] width 16 height 16
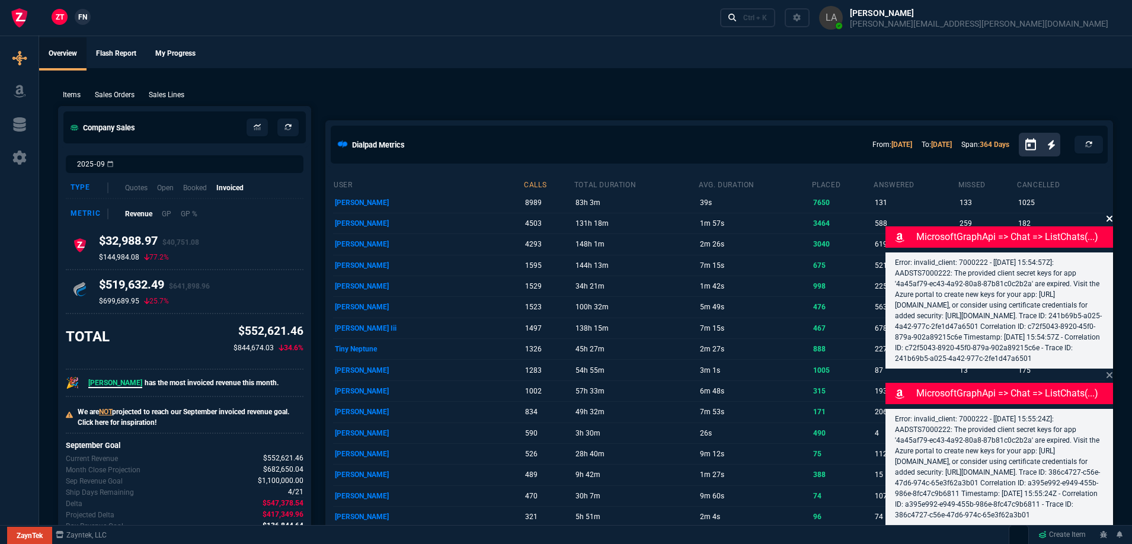
click at [1110, 216] on icon at bounding box center [1109, 219] width 6 height 6
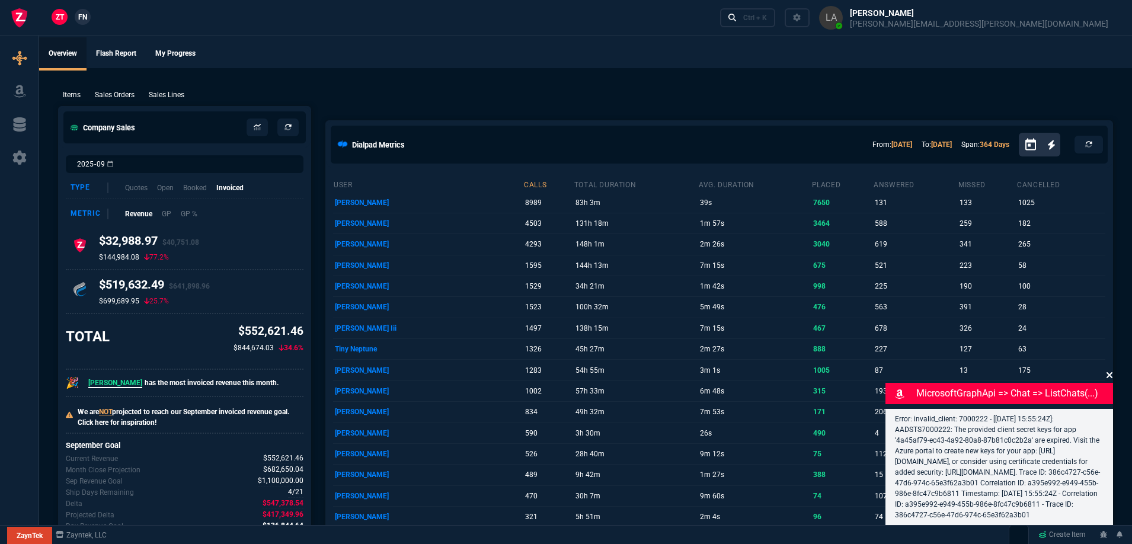
click at [1106, 370] on icon at bounding box center [1109, 374] width 7 height 9
